Goal: Task Accomplishment & Management: Use online tool/utility

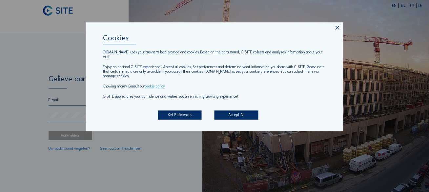
click at [196, 119] on div "Set Preferences" at bounding box center [180, 115] width 44 height 9
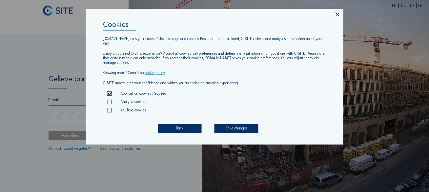
click at [242, 128] on div "Save changes" at bounding box center [237, 128] width 44 height 9
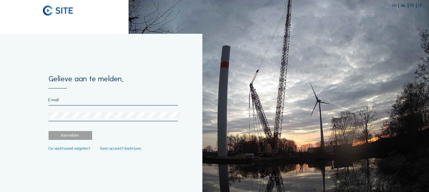
paste input "[EMAIL_ADDRESS][DOMAIN_NAME]"
type input "[EMAIL_ADDRESS][DOMAIN_NAME]"
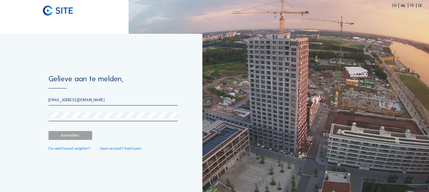
click at [73, 136] on div "Aanmelden." at bounding box center [71, 135] width 44 height 9
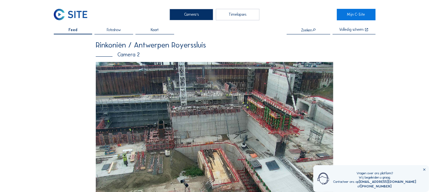
scroll to position [32, 0]
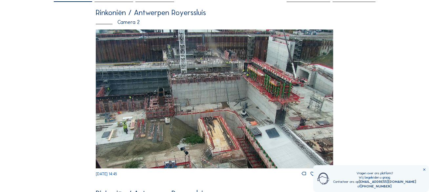
click at [424, 170] on icon at bounding box center [425, 170] width 4 height 4
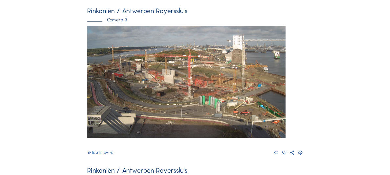
scroll to position [571, 0]
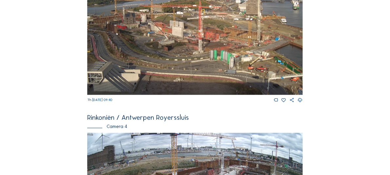
click at [164, 66] on img at bounding box center [195, 33] width 216 height 121
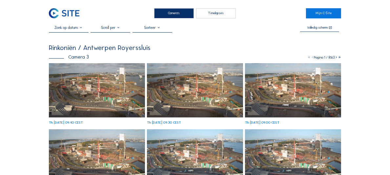
click at [97, 93] on img at bounding box center [97, 90] width 96 height 54
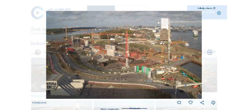
click at [215, 9] on icon at bounding box center [215, 8] width 2 height 2
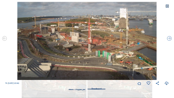
drag, startPoint x: 100, startPoint y: 89, endPoint x: 108, endPoint y: 87, distance: 7.5
click at [108, 87] on div "Neem stappen per: Standaard" at bounding box center [87, 91] width 174 height 10
click at [167, 6] on icon at bounding box center [167, 6] width 4 height 4
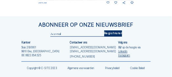
scroll to position [384, 0]
